Goal: Find specific page/section: Find specific page/section

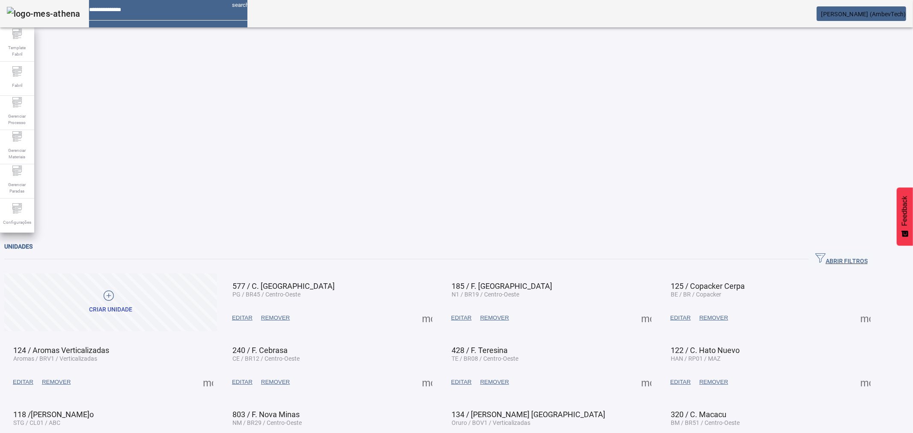
click at [843, 249] on span "button" at bounding box center [842, 259] width 66 height 21
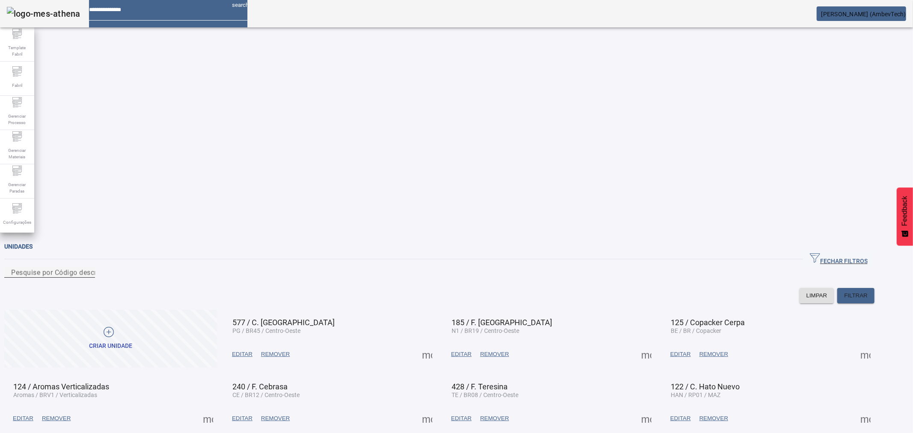
click at [88, 267] on div "Pesquise por Código descrição ou sigla" at bounding box center [49, 272] width 77 height 11
type input "***"
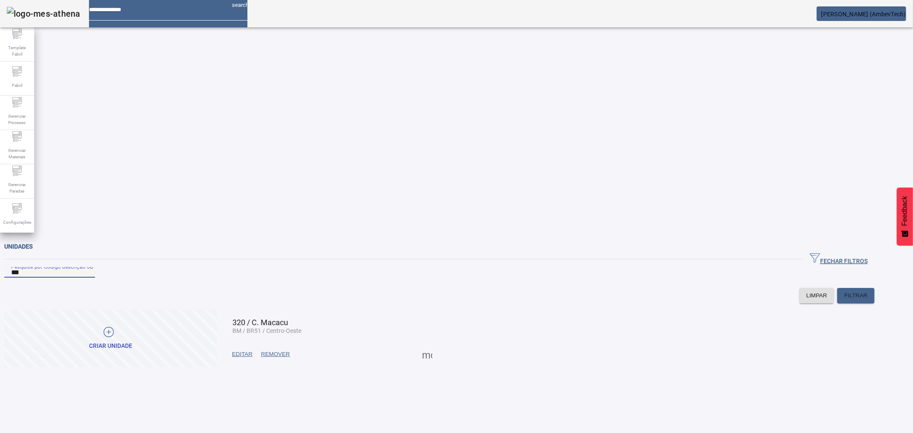
click at [437, 344] on span at bounding box center [427, 354] width 21 height 21
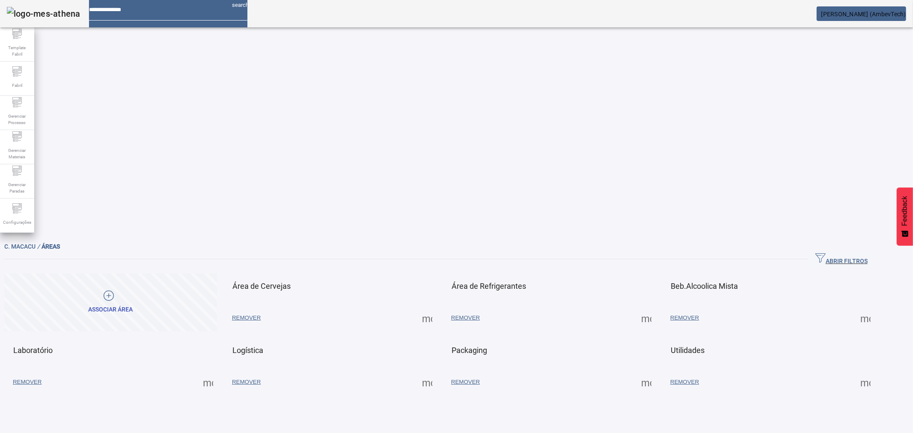
click at [437, 308] on span at bounding box center [427, 318] width 21 height 21
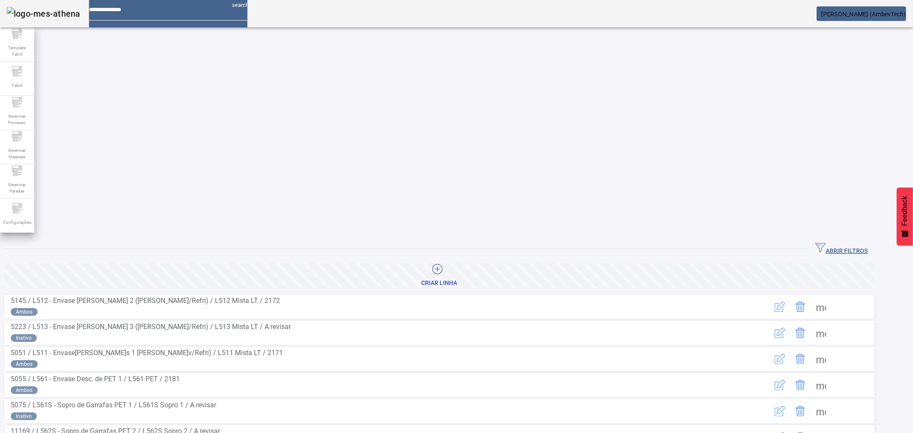
click at [860, 243] on span "ABRIR FILTROS" at bounding box center [841, 249] width 52 height 13
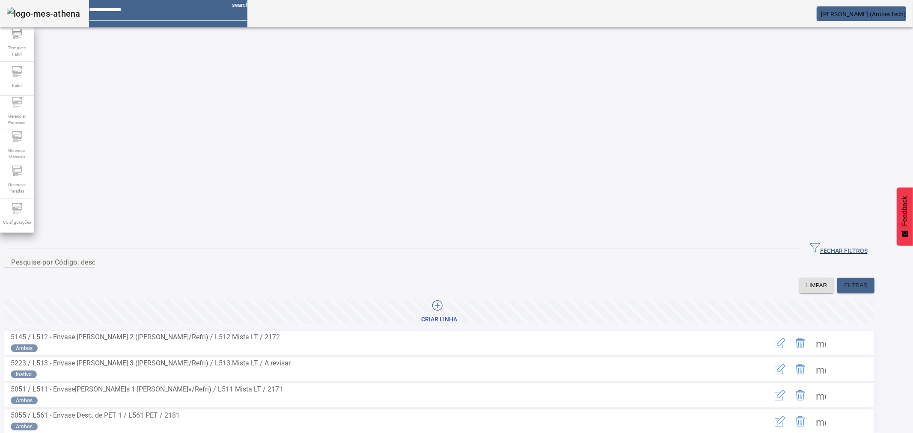
click at [95, 268] on div at bounding box center [49, 273] width 91 height 10
click at [88, 257] on input "Pesquise por Código, descrição, descrição abreviada ou descrição SAP" at bounding box center [49, 262] width 77 height 10
type input "***"
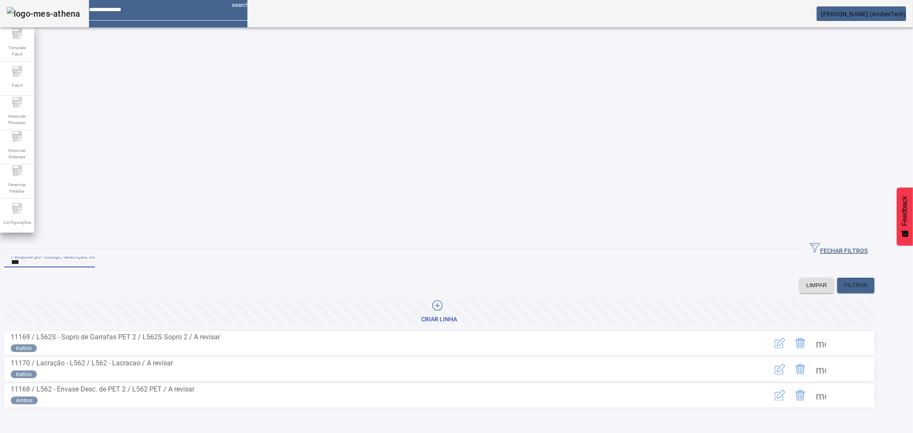
click at [831, 385] on span at bounding box center [821, 395] width 21 height 21
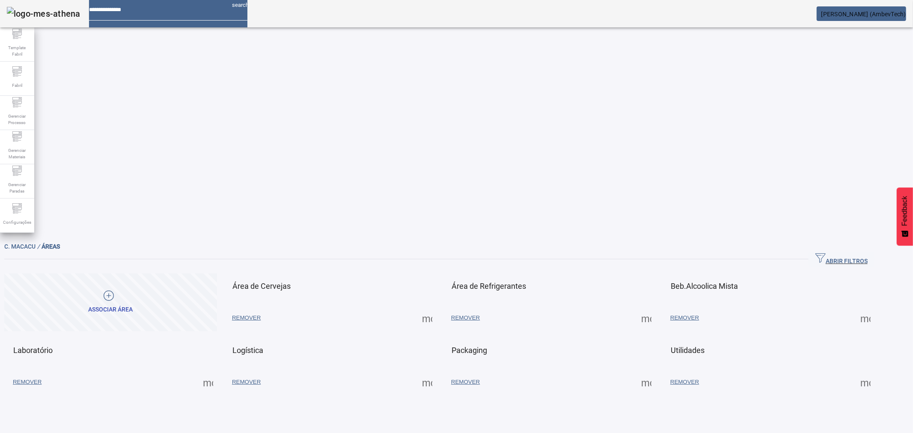
click at [417, 308] on span at bounding box center [427, 318] width 21 height 21
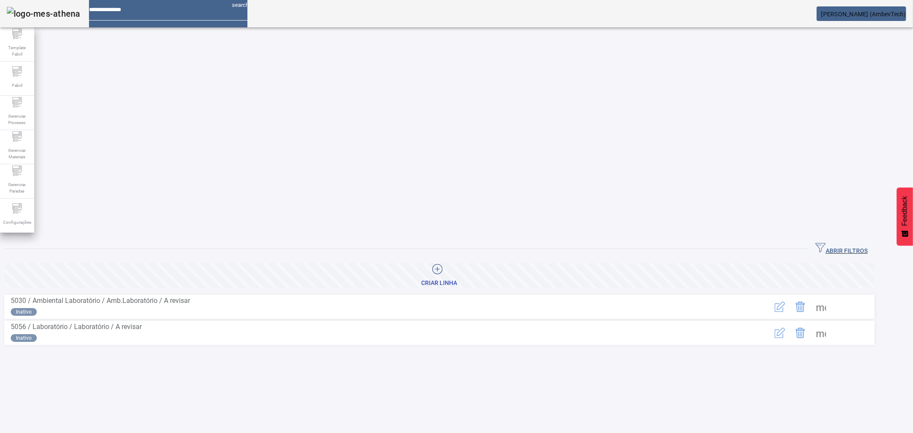
click at [831, 323] on span at bounding box center [821, 333] width 21 height 21
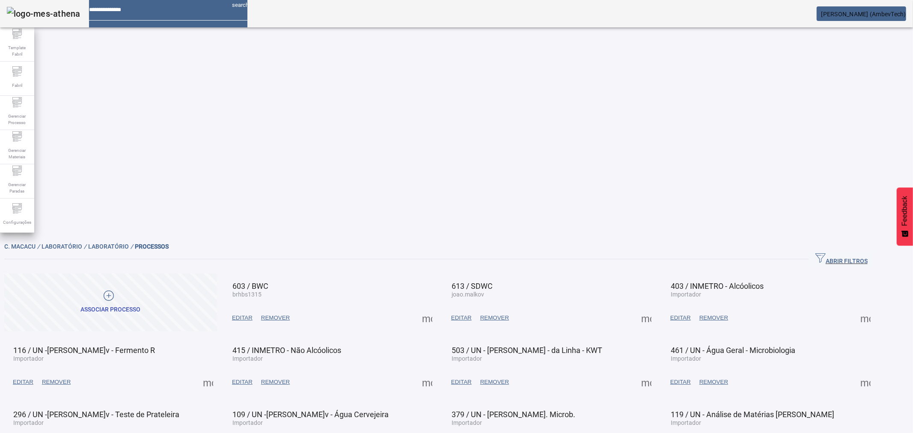
click at [437, 308] on span at bounding box center [427, 318] width 21 height 21
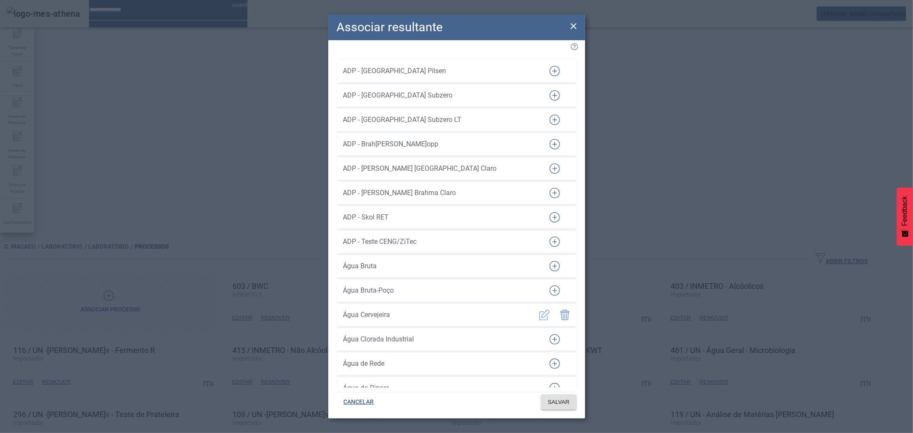
click at [448, 207] on div "ADP - Skol RET" at bounding box center [439, 217] width 193 height 21
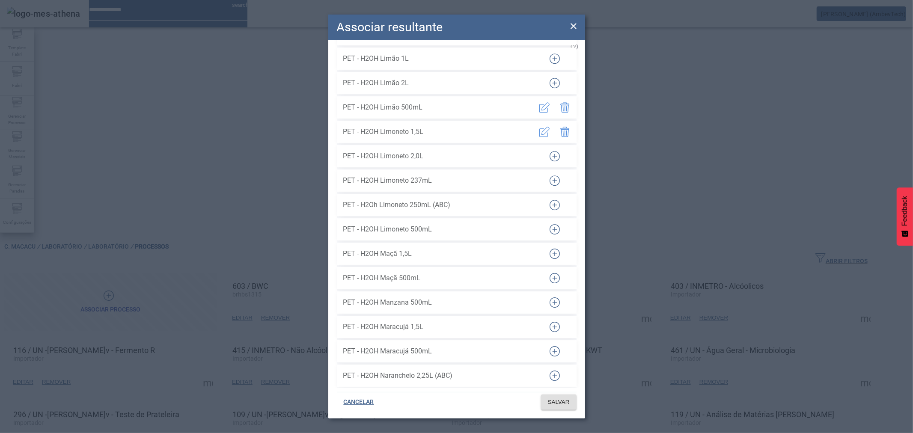
click at [550, 224] on icon "button" at bounding box center [555, 229] width 10 height 10
click at [559, 399] on span "SALVAR" at bounding box center [559, 402] width 22 height 9
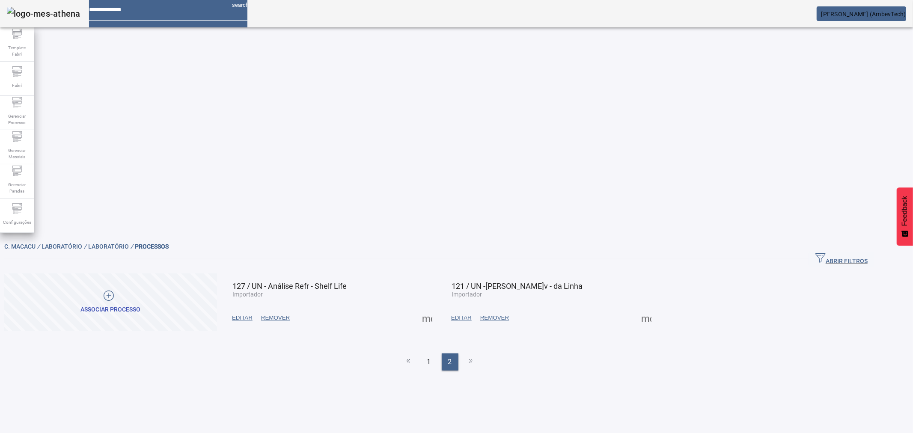
click at [437, 308] on span at bounding box center [427, 318] width 21 height 21
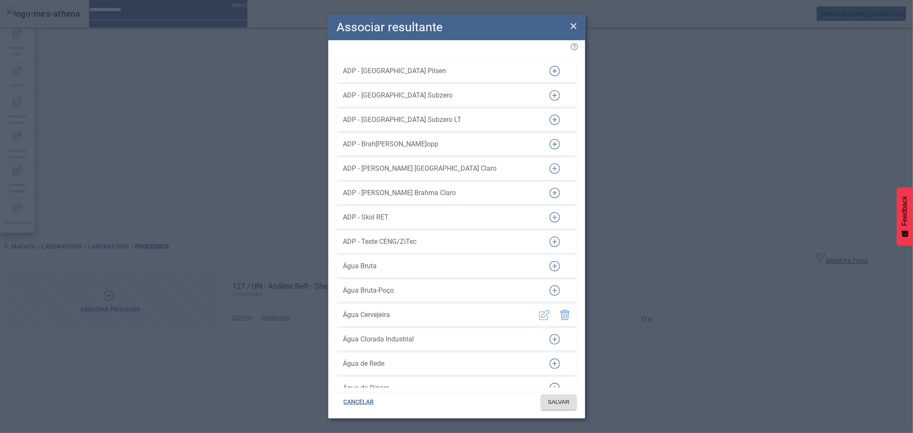
click at [425, 164] on span "ADP - Chopp Antarctica Claro" at bounding box center [439, 169] width 193 height 10
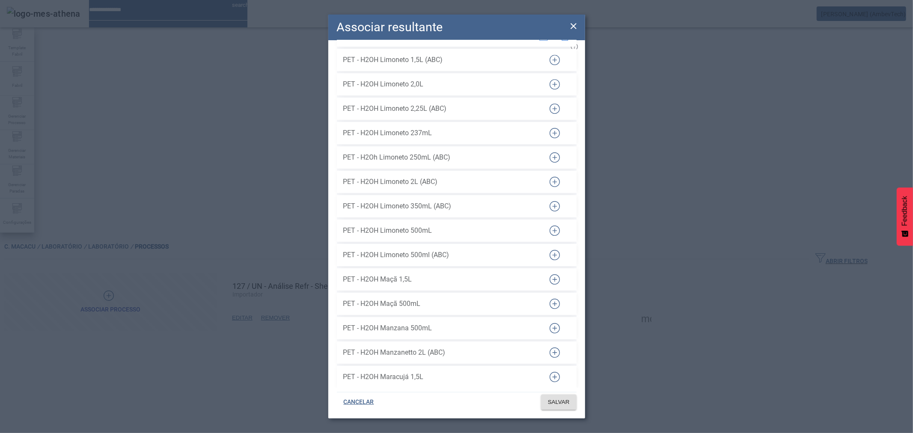
click at [557, 396] on span at bounding box center [559, 402] width 36 height 21
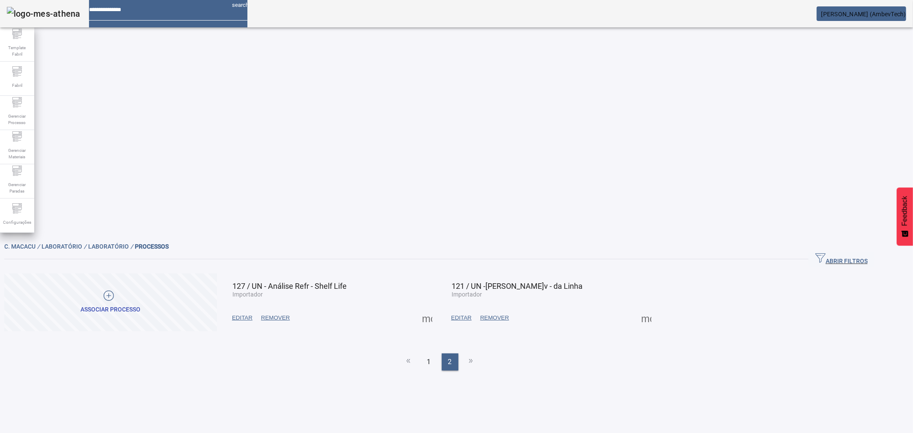
click at [437, 308] on span at bounding box center [427, 318] width 21 height 21
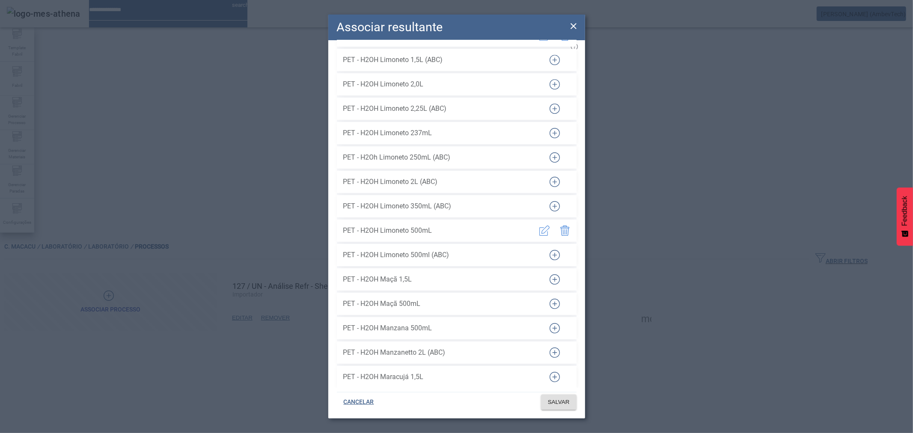
click at [575, 27] on icon at bounding box center [573, 26] width 10 height 10
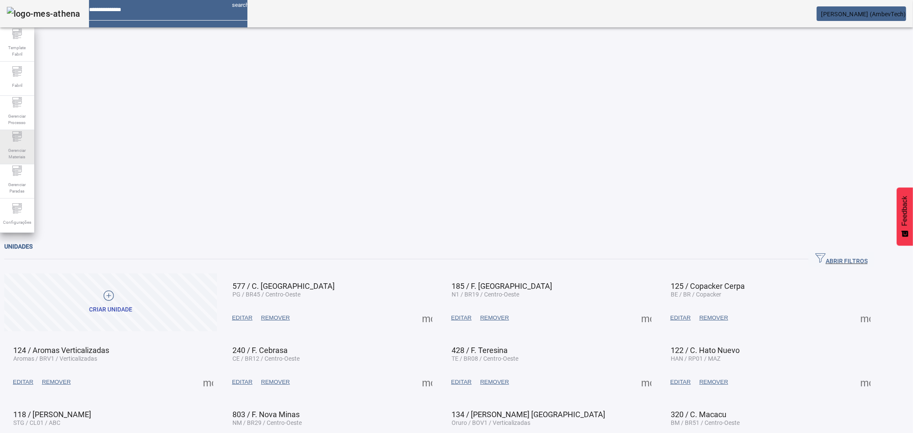
click at [14, 151] on span "Gerenciar Materiais" at bounding box center [17, 154] width 26 height 18
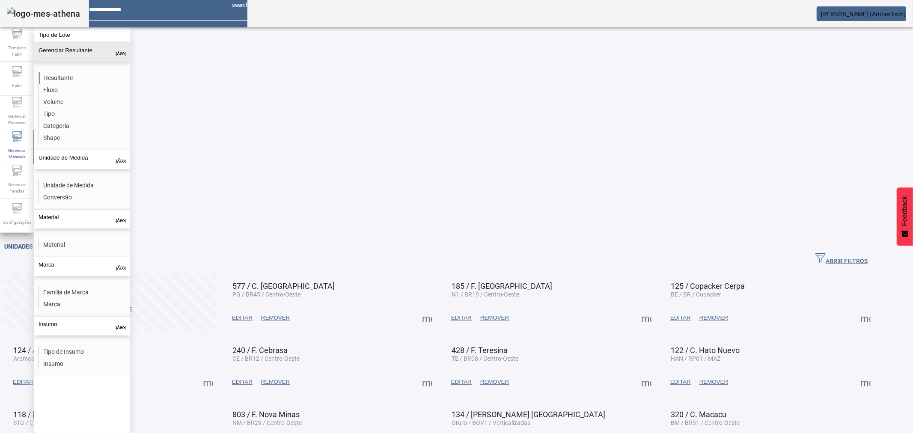
click at [56, 72] on li "Resultante" at bounding box center [84, 78] width 91 height 12
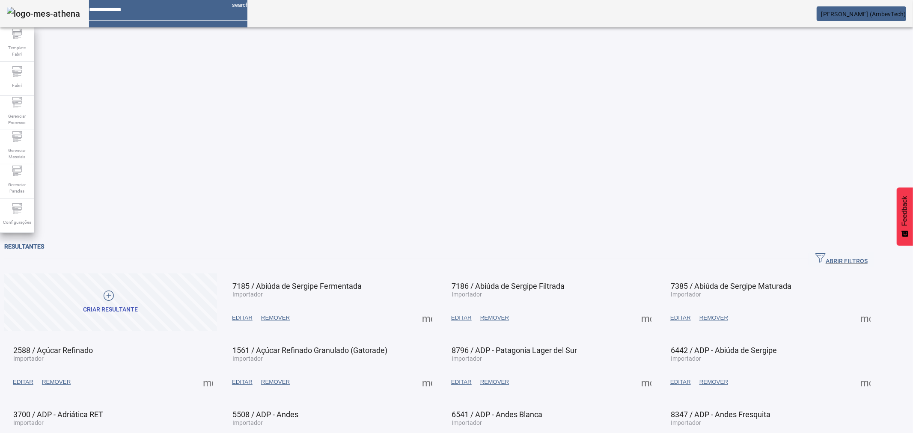
click at [850, 249] on span "button" at bounding box center [842, 259] width 66 height 21
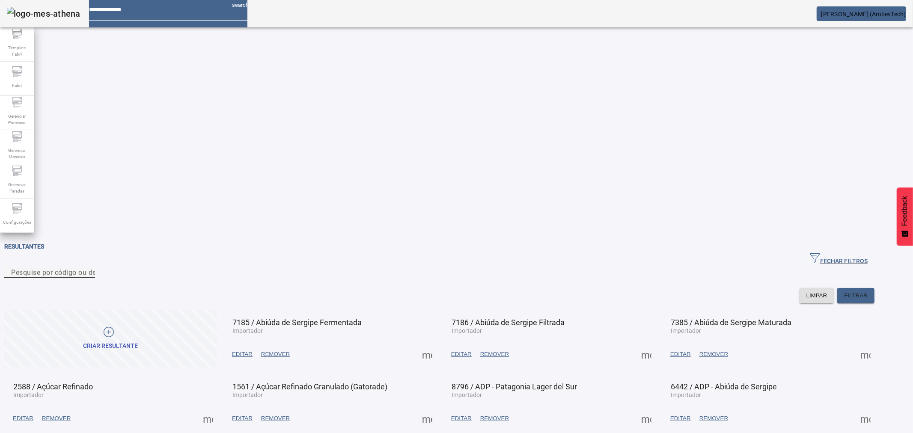
click at [88, 268] on input "Pesquise por código ou descrição" at bounding box center [49, 273] width 77 height 10
type input "********"
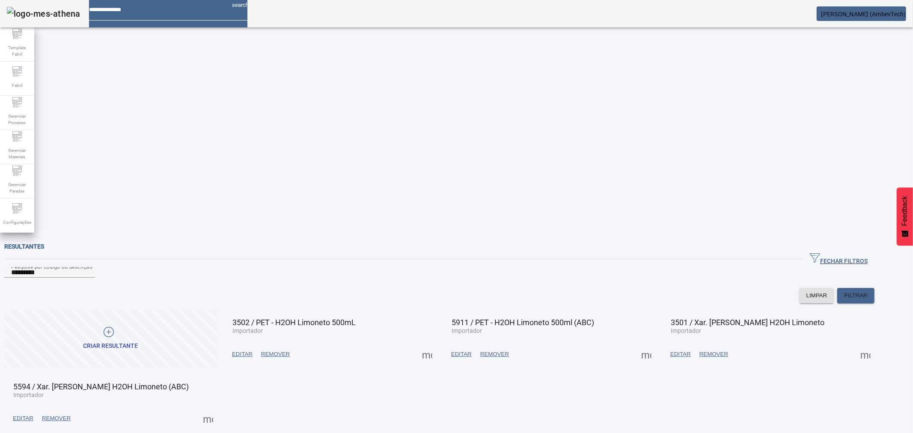
drag, startPoint x: 395, startPoint y: 127, endPoint x: 292, endPoint y: 131, distance: 103.2
click at [292, 312] on mat-card-header "3502 / PET - H2OH Limoneto 500mL Importador" at bounding box center [330, 322] width 208 height 21
copy span "PET - H2OH Limoneto 500mL"
click at [356, 318] on span "3502 / PET - H2OH Limoneto 500mL" at bounding box center [293, 322] width 123 height 9
